Goal: Information Seeking & Learning: Learn about a topic

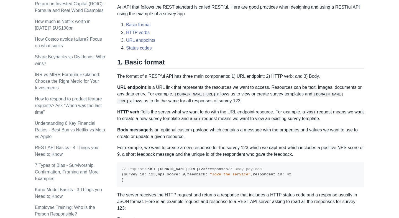
scroll to position [217, 0]
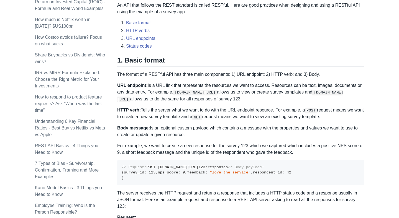
click at [258, 95] on p "URL endpoint: Is a URL link that represents the resources we want to access. Re…" at bounding box center [240, 92] width 247 height 20
click at [262, 109] on p "HTTP verb: Tells the server what we want to do with the URL endpoint resource. …" at bounding box center [240, 114] width 247 height 14
click at [268, 125] on p "Body message: Is an optional custom payload which contains a message with the p…" at bounding box center [240, 131] width 247 height 13
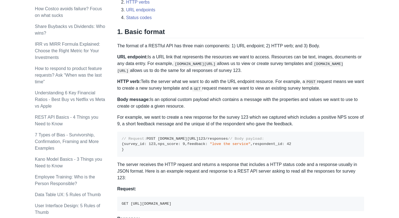
scroll to position [242, 0]
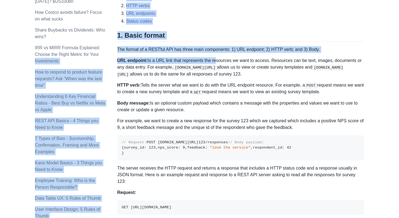
drag, startPoint x: 116, startPoint y: 60, endPoint x: 213, endPoint y: 62, distance: 96.9
click at [213, 62] on p "URL endpoint: Is a URL link that represents the resources we want to access. Re…" at bounding box center [240, 67] width 247 height 20
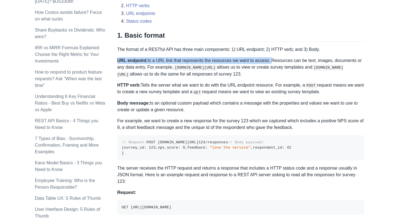
drag, startPoint x: 118, startPoint y: 61, endPoint x: 271, endPoint y: 60, distance: 153.1
click at [272, 60] on p "URL endpoint: Is a URL link that represents the resources we want to access. Re…" at bounding box center [240, 67] width 247 height 20
copy p "URL endpoint: Is a URL link that represents the resources we want to access."
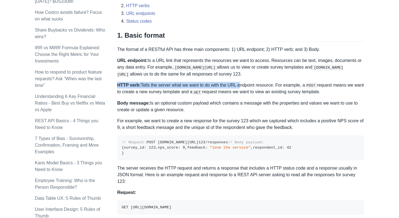
drag, startPoint x: 118, startPoint y: 84, endPoint x: 241, endPoint y: 86, distance: 122.9
click at [241, 86] on p "HTTP verb: Tells the server what we want to do with the URL endpoint resource. …" at bounding box center [240, 89] width 247 height 14
click at [278, 86] on p "HTTP verb: Tells the server what we want to do with the URL endpoint resource. …" at bounding box center [240, 89] width 247 height 14
copy p "HTTP verb: Tells the server what we want to do with the URL endpoint resource."
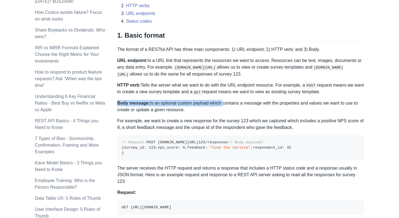
drag, startPoint x: 118, startPoint y: 103, endPoint x: 223, endPoint y: 103, distance: 104.4
click at [223, 103] on p "Body message: Is an optional custom payload which contains a message with the p…" at bounding box center [240, 106] width 247 height 13
click at [196, 110] on p "Body message: Is an optional custom payload which contains a message with the p…" at bounding box center [240, 106] width 247 height 13
copy p "Body message: Is an optional custom payload which contains a message with the p…"
click at [198, 145] on span "123" at bounding box center [201, 142] width 7 height 4
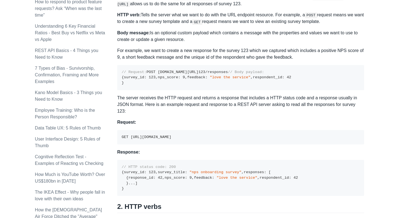
scroll to position [357, 0]
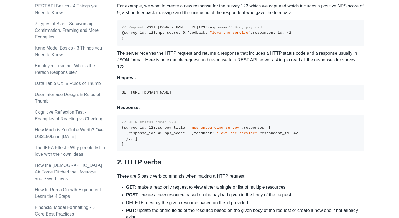
drag, startPoint x: 231, startPoint y: 131, endPoint x: 132, endPoint y: 131, distance: 99.7
click at [132, 100] on pre "GET [URL][DOMAIN_NAME]" at bounding box center [240, 93] width 247 height 14
copy code "[URL][DOMAIN_NAME]"
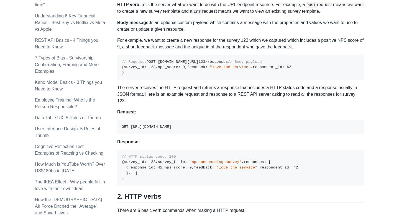
scroll to position [320, 0]
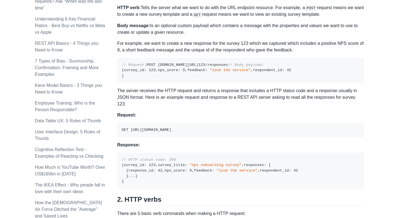
click at [199, 83] on pre "// Request: POST [DOMAIN_NAME][URL] 123 /responses // Body payload: { survey_id…" at bounding box center [240, 70] width 247 height 25
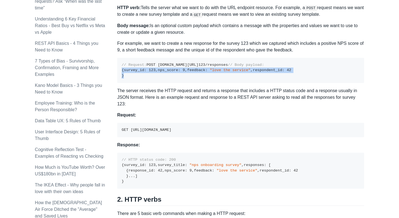
drag, startPoint x: 136, startPoint y: 115, endPoint x: 119, endPoint y: 86, distance: 34.0
click at [119, 83] on pre "// Request: POST [DOMAIN_NAME][URL] 123 /responses // Body payload: { survey_id…" at bounding box center [240, 70] width 247 height 25
copy code "{ survey_id : 123 , nps_score : 9 , feedback : "love the service" , respondent_…"
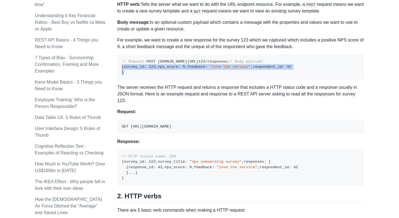
click at [248, 80] on pre "// Request: POST [DOMAIN_NAME][URL] 123 /responses // Body payload: { survey_id…" at bounding box center [240, 67] width 247 height 25
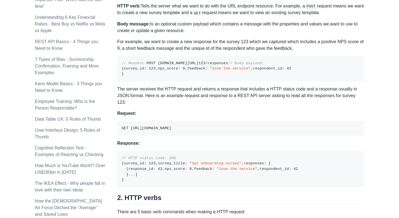
scroll to position [317, 0]
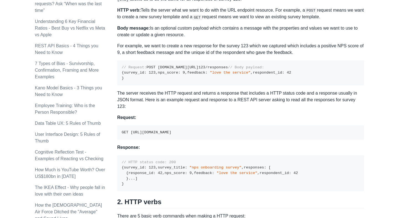
click at [222, 86] on pre "// Request: POST [DOMAIN_NAME][URL] 123 /responses // Body payload: { survey_id…" at bounding box center [240, 72] width 247 height 25
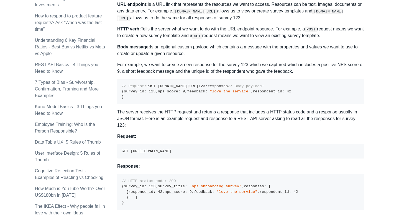
scroll to position [297, 0]
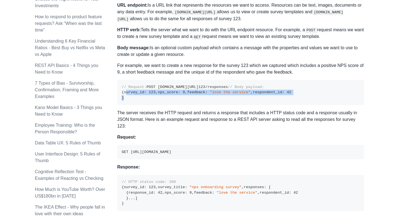
drag, startPoint x: 137, startPoint y: 139, endPoint x: 123, endPoint y: 112, distance: 30.2
click at [123, 105] on pre "// Request: POST [DOMAIN_NAME][URL] 123 /responses // Body payload: { survey_id…" at bounding box center [240, 92] width 247 height 25
click at [123, 100] on code "// Request: POST [DOMAIN_NAME][URL] 123 /responses // Body payload: { survey_id…" at bounding box center [206, 92] width 169 height 15
drag, startPoint x: 121, startPoint y: 83, endPoint x: 158, endPoint y: 144, distance: 71.2
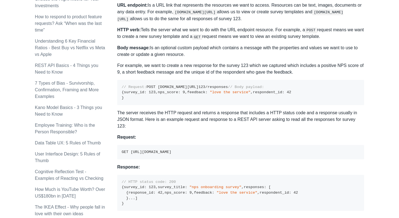
click at [166, 130] on p "The server receives the HTTP request and returns a response that includes a HTT…" at bounding box center [240, 120] width 247 height 20
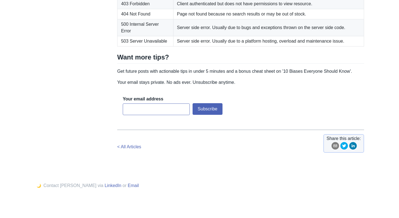
scroll to position [912, 0]
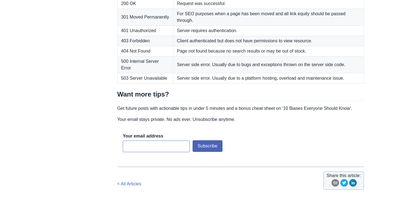
click at [272, 56] on td "Page not found because no search results or may be out of stock." at bounding box center [268, 51] width 191 height 10
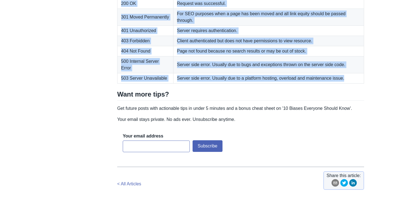
drag, startPoint x: 354, startPoint y: 166, endPoint x: 125, endPoint y: 85, distance: 242.9
click at [125, 84] on tbody "200 OK Request was successful. 301 Moved Permanently For SEO purposes when a pa…" at bounding box center [240, 41] width 246 height 85
copy table "Status code Meaning 200 OK Request was successful. 301 Moved Permanently For SE…"
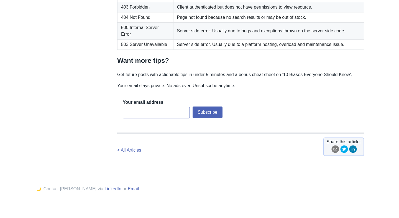
scroll to position [936, 0]
